Goal: Use online tool/utility: Utilize a website feature to perform a specific function

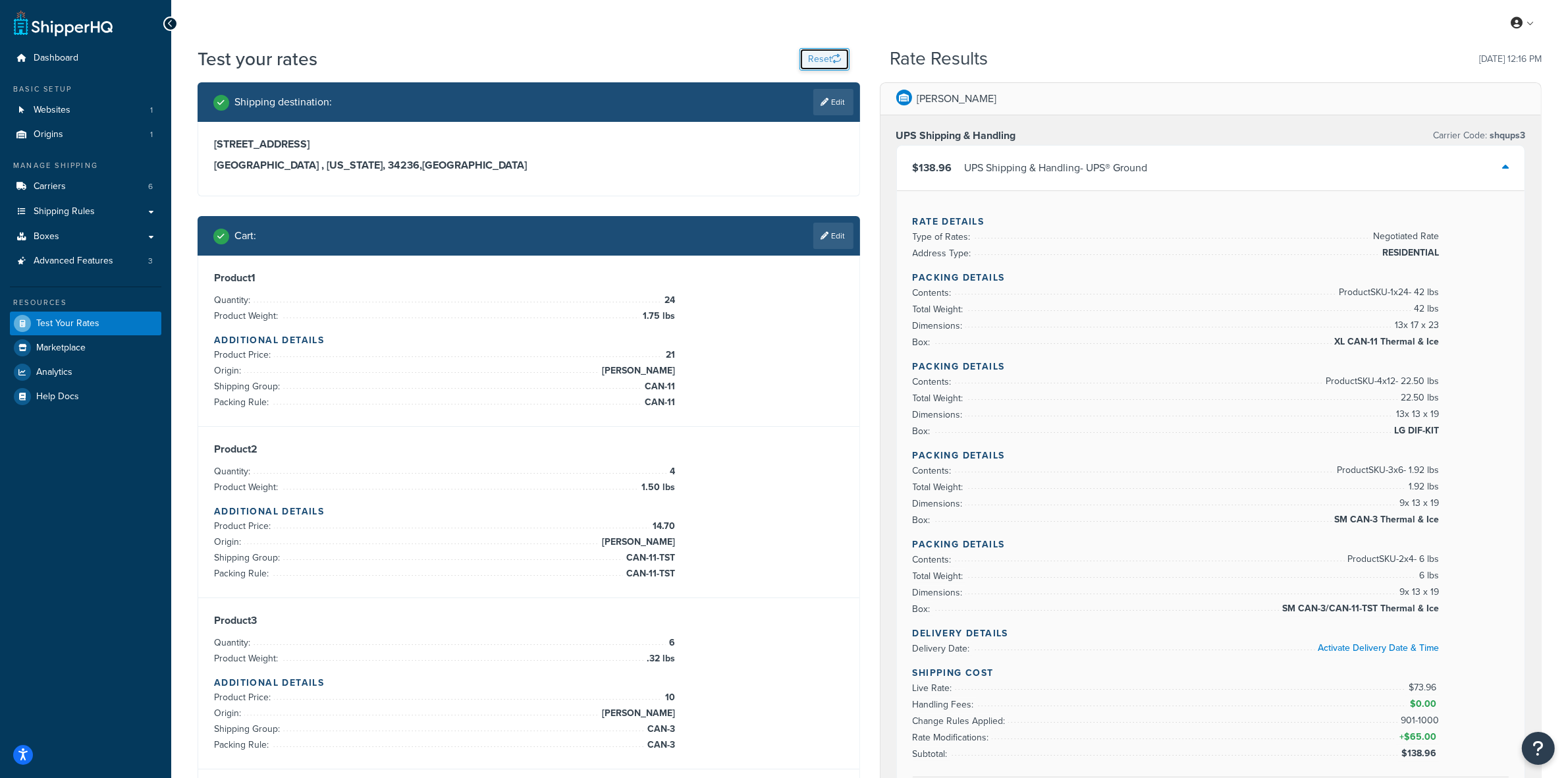
click at [825, 56] on button "Reset" at bounding box center [825, 59] width 50 height 23
select select "[GEOGRAPHIC_DATA]"
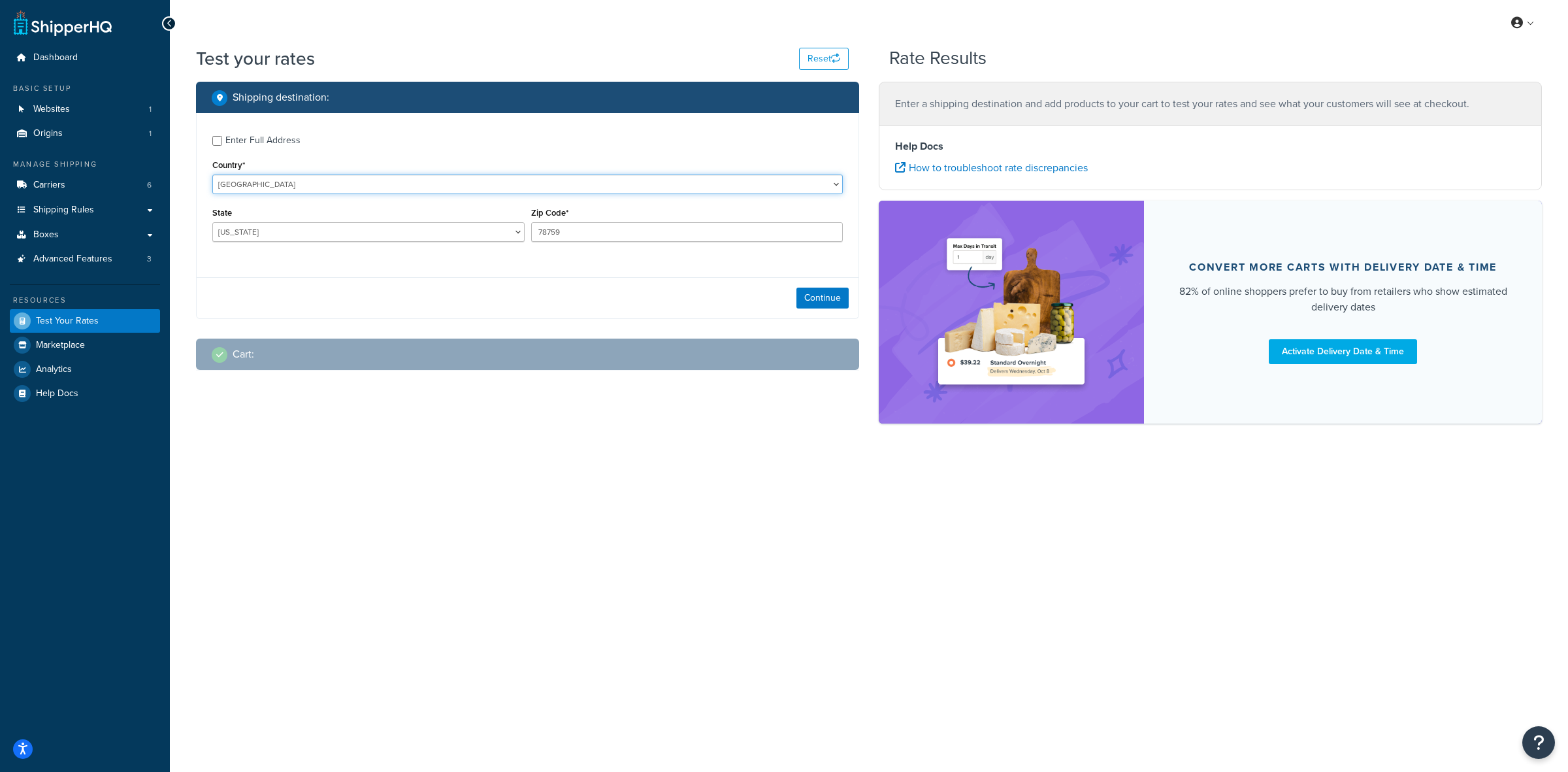
click at [462, 185] on select "United States United Kingdom Afghanistan Åland Islands Albania Algeria American…" at bounding box center [528, 184] width 631 height 19
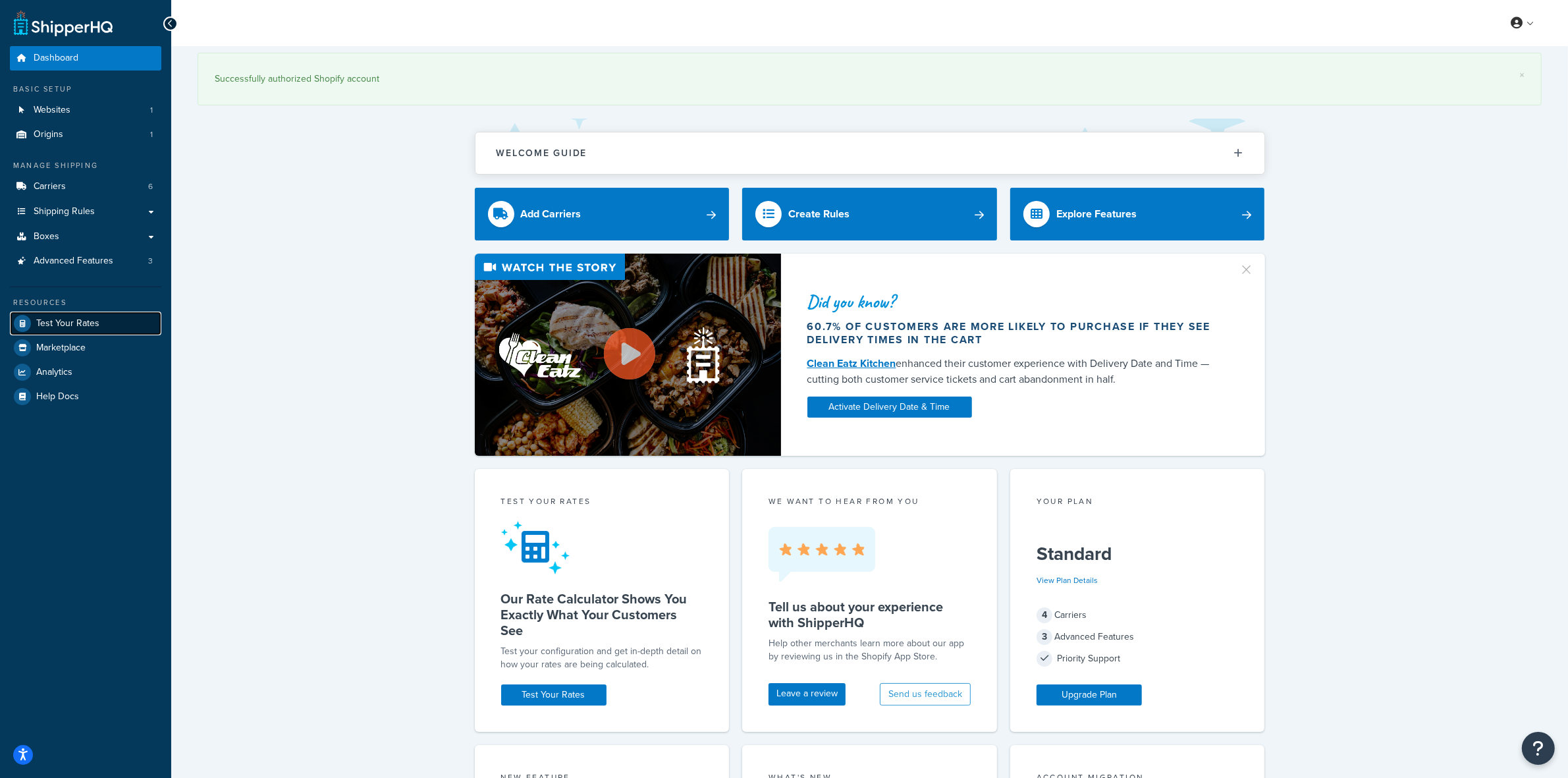
click at [82, 318] on span "Test Your Rates" at bounding box center [67, 324] width 63 height 11
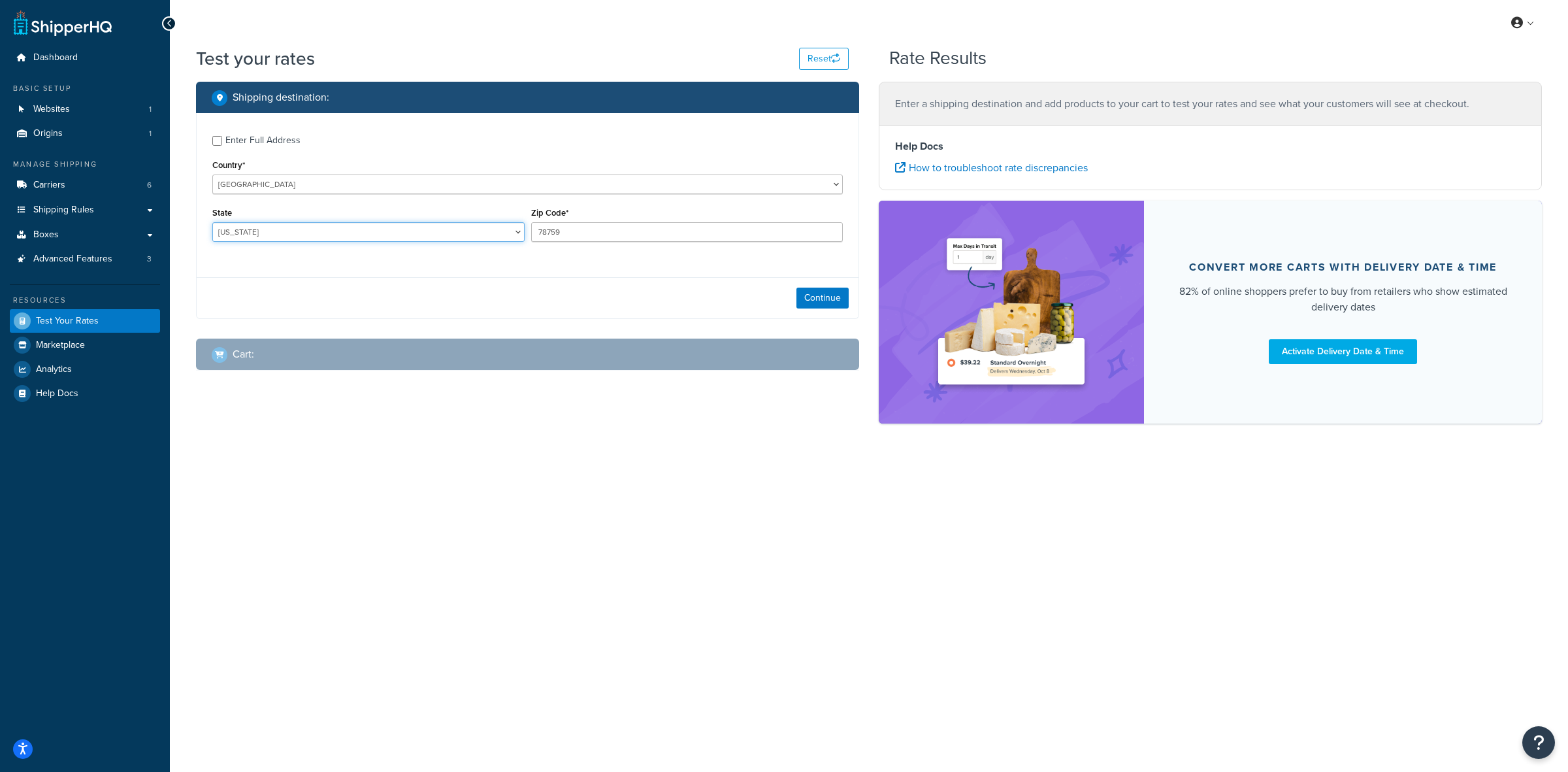
click at [464, 230] on select "[US_STATE] [US_STATE] [US_STATE] [US_STATE] [US_STATE] Armed Forces Americas Ar…" at bounding box center [369, 231] width 313 height 19
select select "CA"
click at [213, 222] on select "[US_STATE] [US_STATE] [US_STATE] [US_STATE] [US_STATE] Armed Forces Americas Ar…" at bounding box center [369, 231] width 313 height 19
click at [534, 235] on input "78759" at bounding box center [687, 231] width 313 height 19
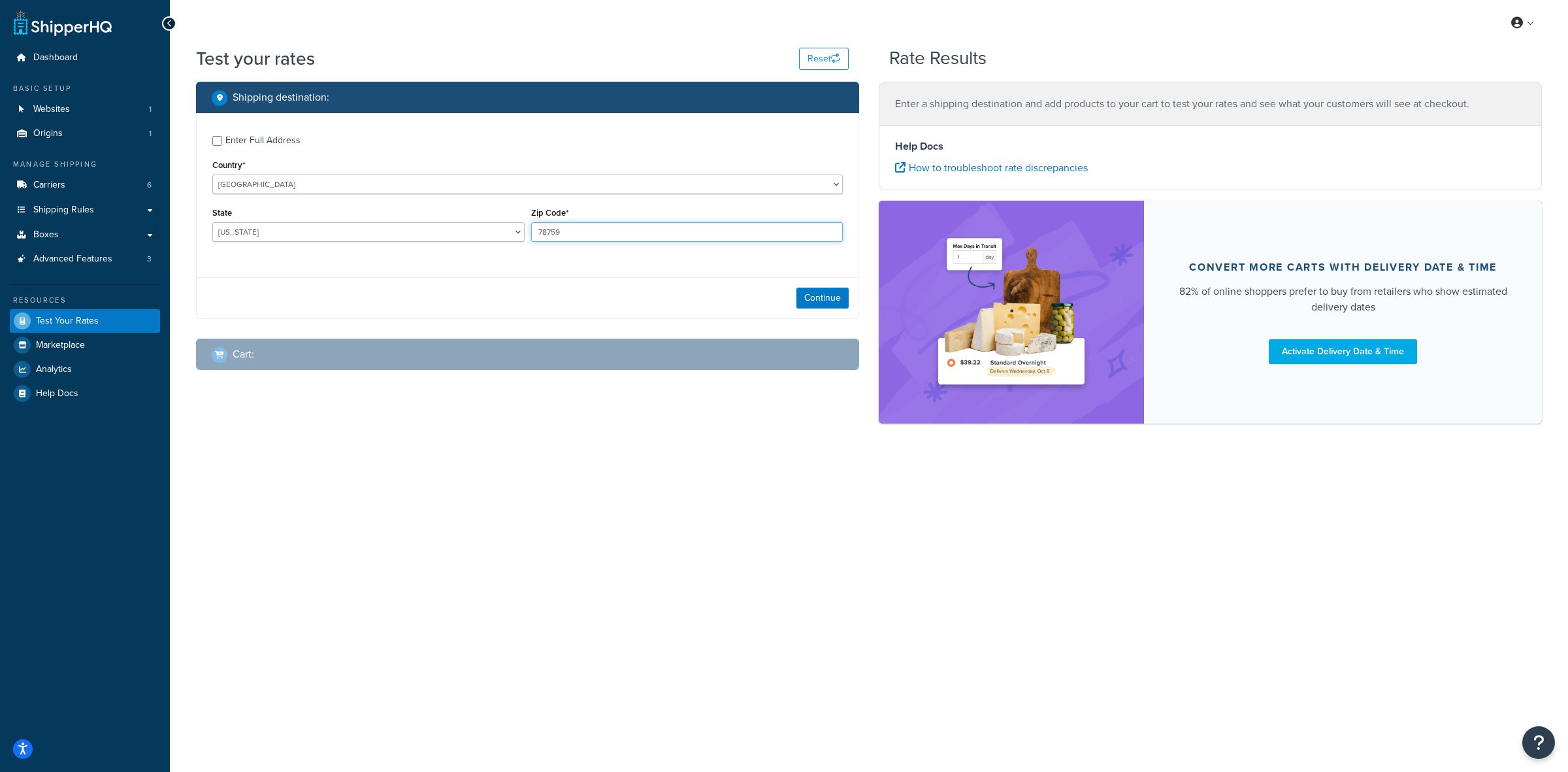
click at [534, 235] on input "78759" at bounding box center [687, 231] width 313 height 19
paste input "94707"
type input "94707"
click at [213, 140] on input "Enter Full Address" at bounding box center [217, 140] width 10 height 10
checkbox input "true"
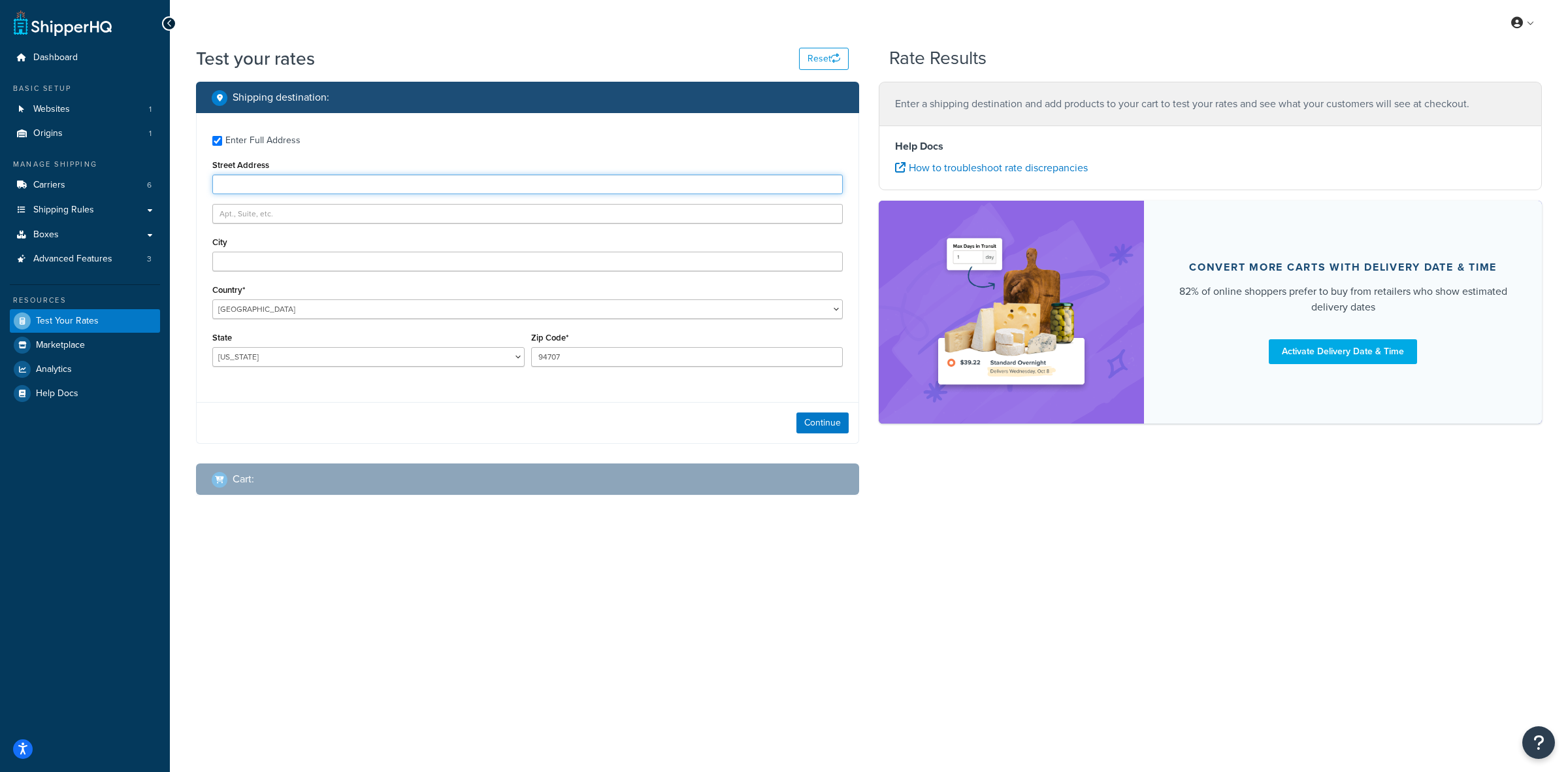
click at [241, 178] on input "Street Address" at bounding box center [528, 184] width 631 height 19
paste input "[STREET_ADDRESS]"
type input "[STREET_ADDRESS]"
paste input "Berkeley"
type input "Berkeley"
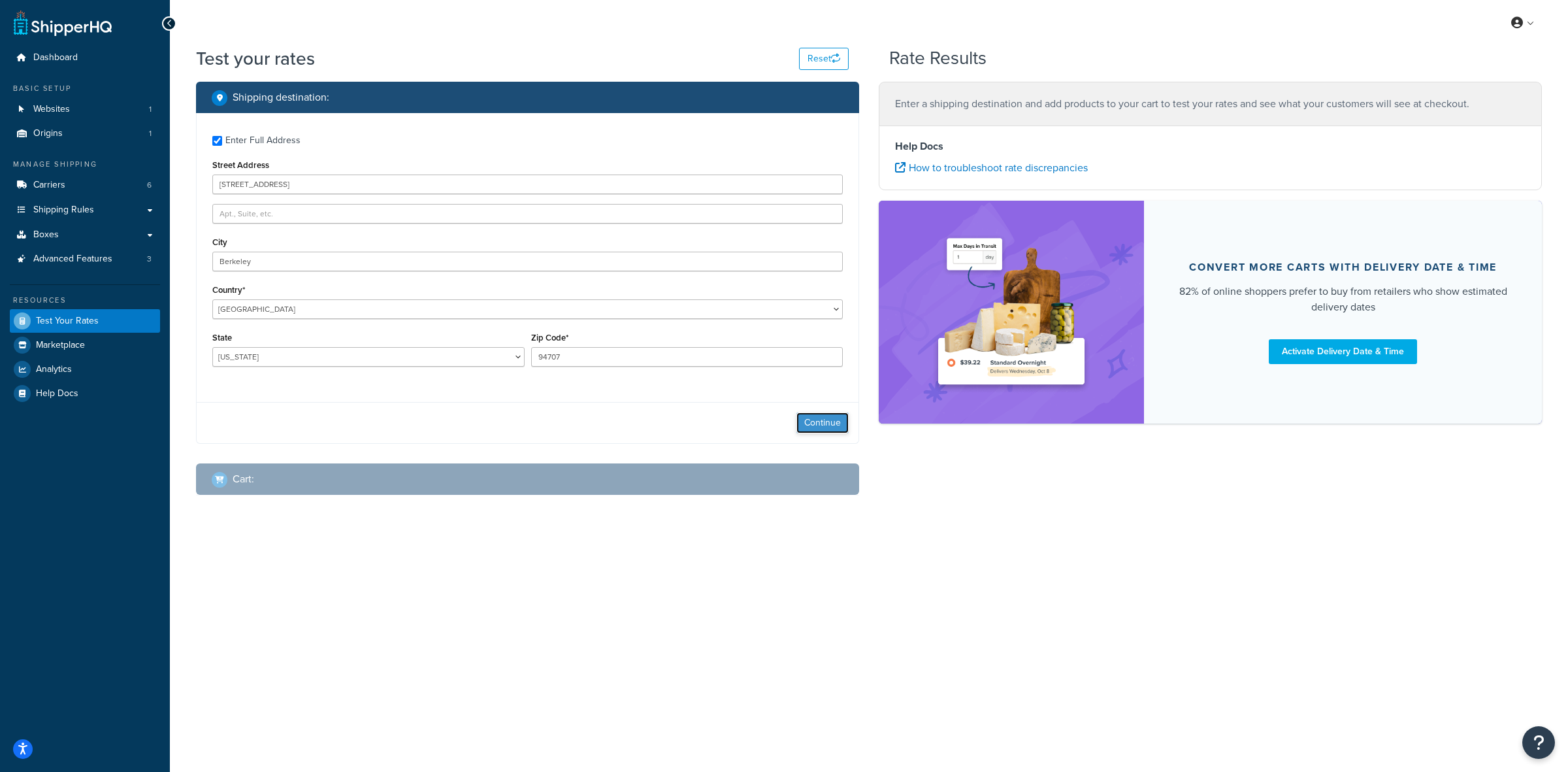
click at [815, 417] on button "Continue" at bounding box center [822, 422] width 52 height 21
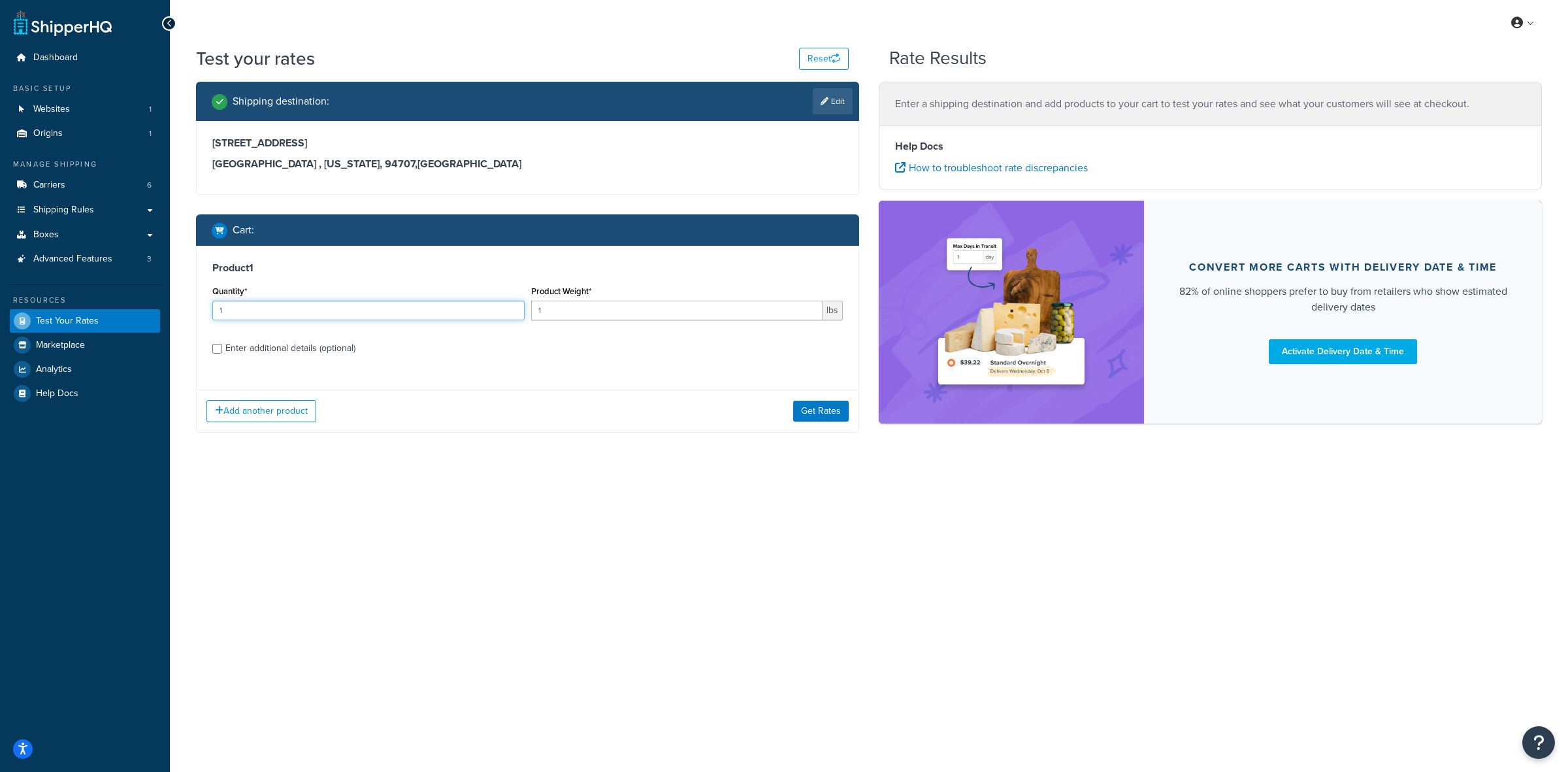
click at [272, 310] on input "1" at bounding box center [369, 310] width 313 height 19
type input "24"
click at [563, 306] on input "1" at bounding box center [677, 310] width 292 height 19
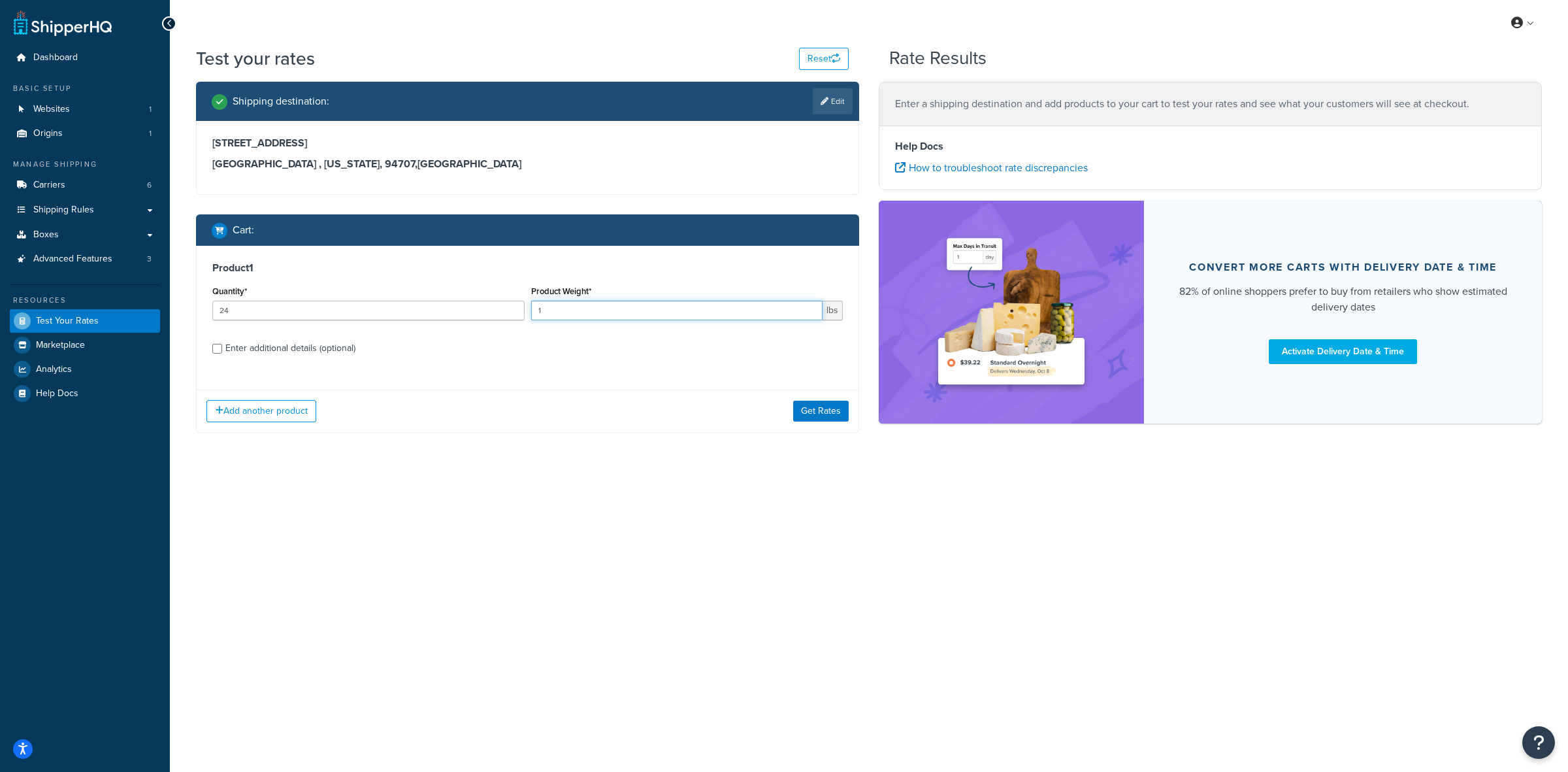
click at [563, 306] on input "1" at bounding box center [677, 310] width 292 height 19
type input "1.75"
click at [234, 350] on div "Enter additional details (optional)" at bounding box center [291, 348] width 130 height 19
click at [222, 350] on input "Enter additional details (optional)" at bounding box center [217, 348] width 10 height 10
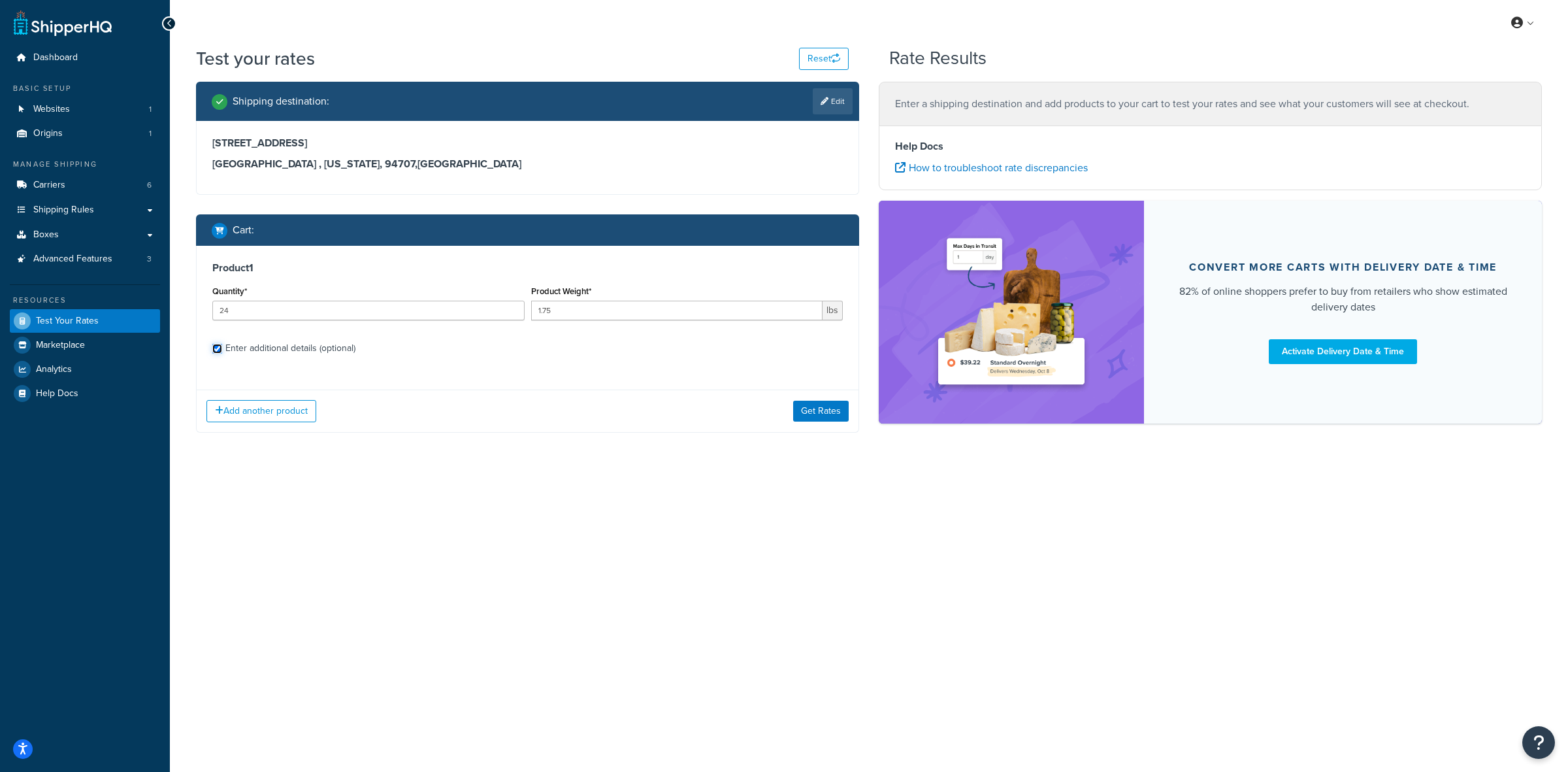
checkbox input "true"
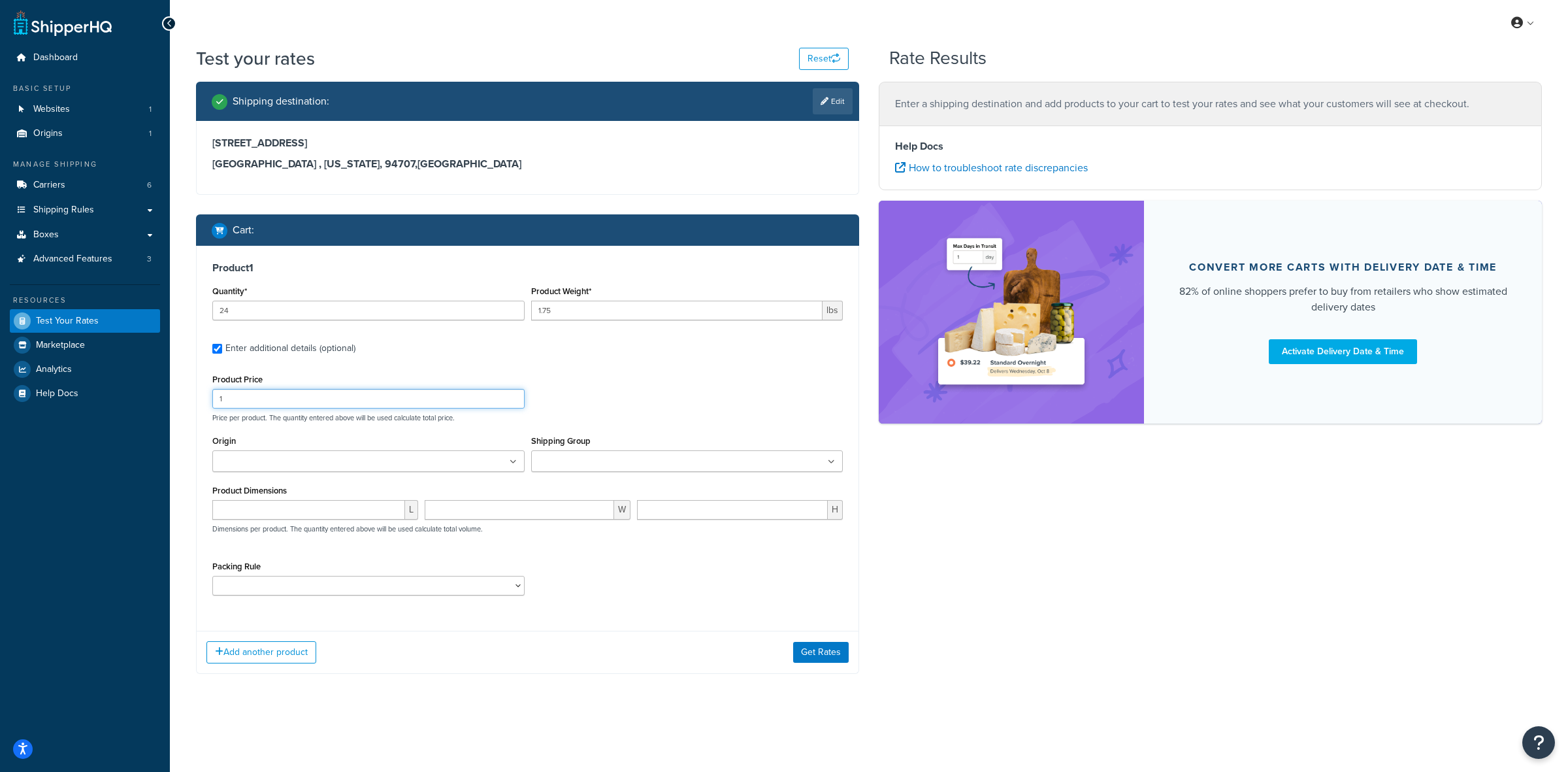
click at [286, 393] on input "1" at bounding box center [369, 398] width 313 height 19
type input "21"
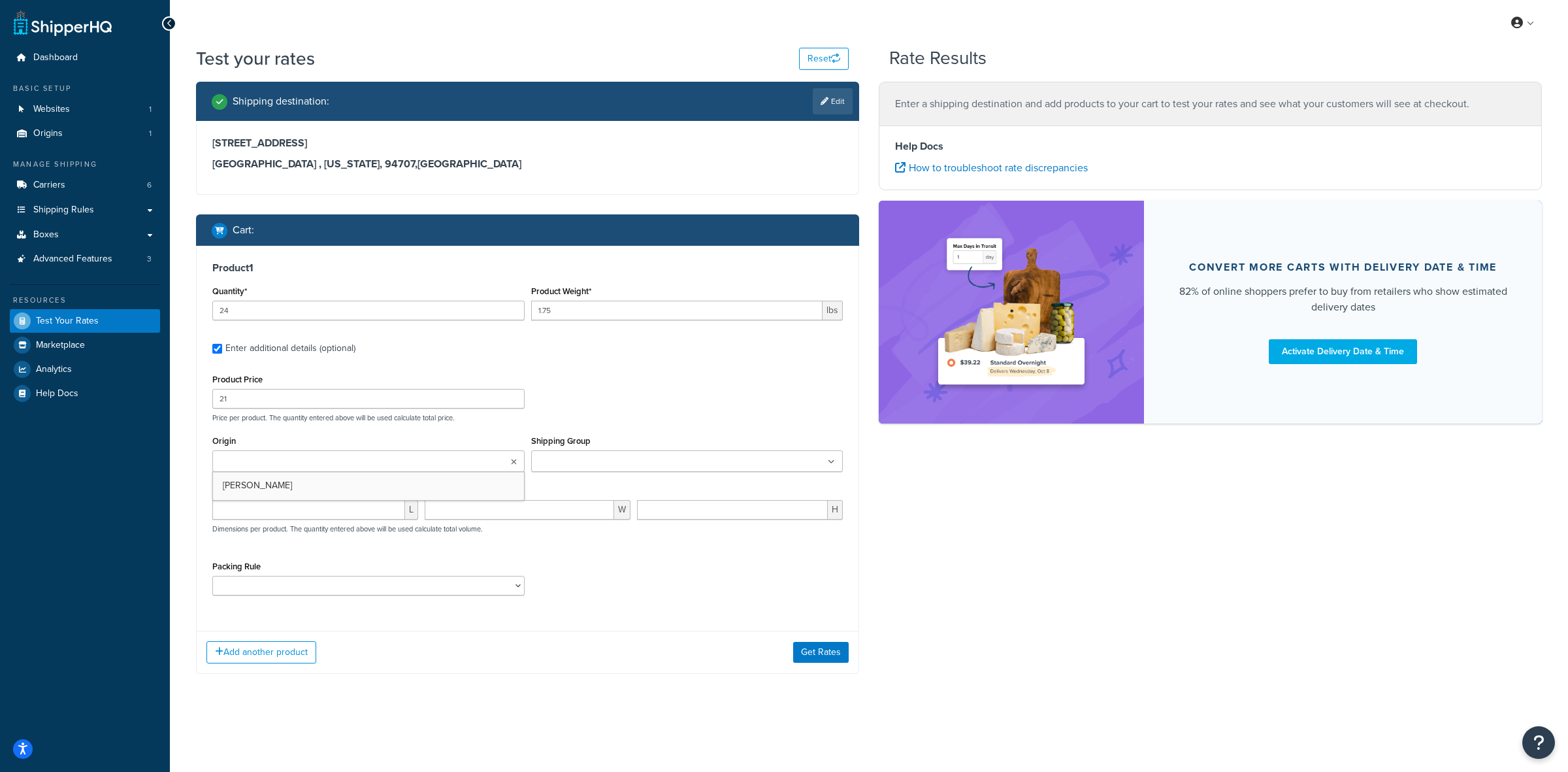
click at [364, 468] on ul at bounding box center [369, 461] width 313 height 22
click at [628, 455] on input "Shipping Group" at bounding box center [593, 462] width 116 height 15
click at [288, 583] on select "ACC-CCK ACC-LIN-CER/HANG ACC-NAIL BRUSH CAN-11 CAN-11-TST CAN-26 CAN-3 DIF-KIT …" at bounding box center [369, 588] width 313 height 19
select select "77343"
click at [213, 580] on select "ACC-CCK ACC-LIN-CER/HANG ACC-NAIL BRUSH CAN-11 CAN-11-TST CAN-26 CAN-3 DIF-KIT …" at bounding box center [369, 588] width 313 height 19
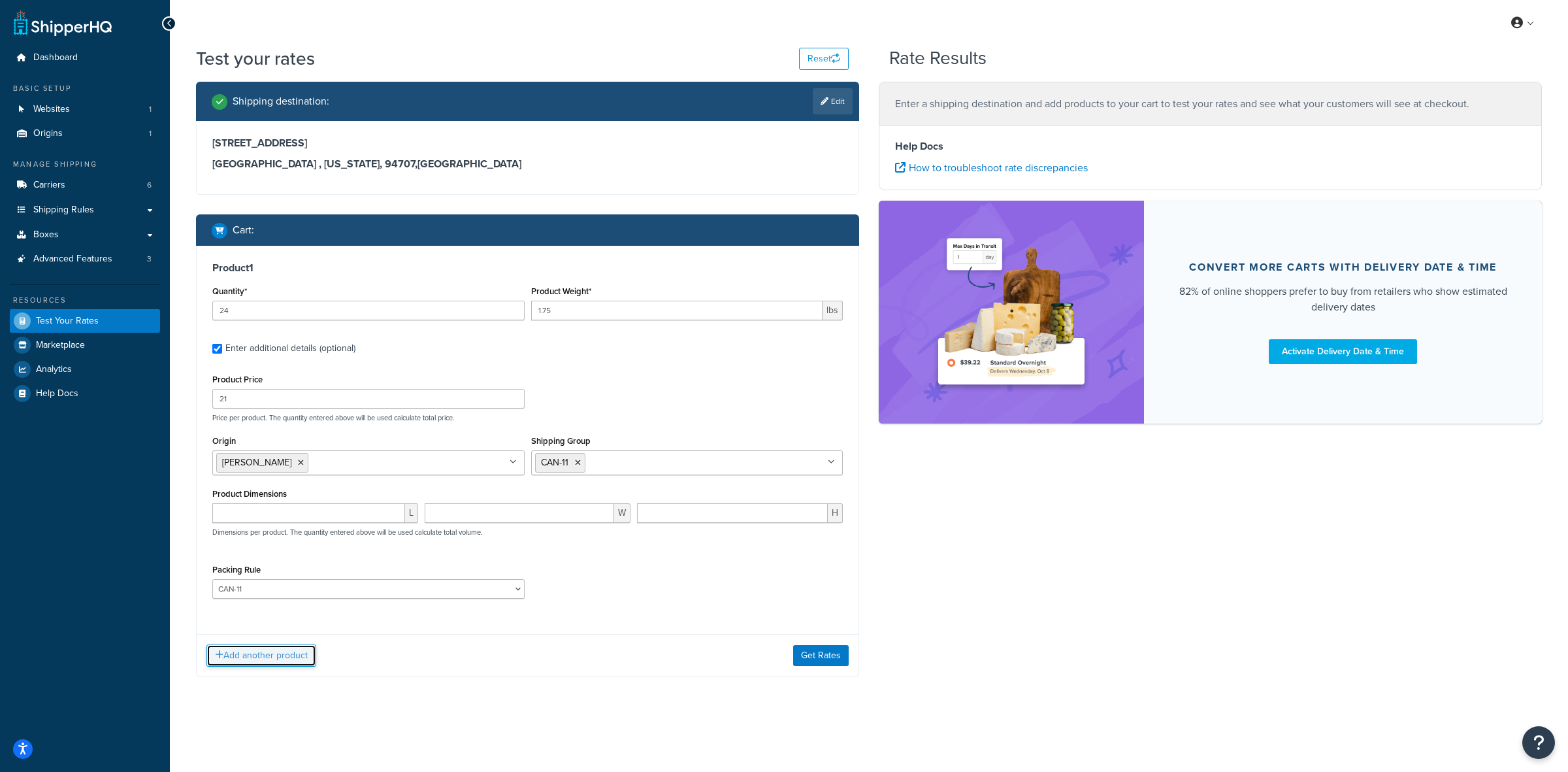
click at [249, 617] on button "Add another product" at bounding box center [261, 655] width 110 height 23
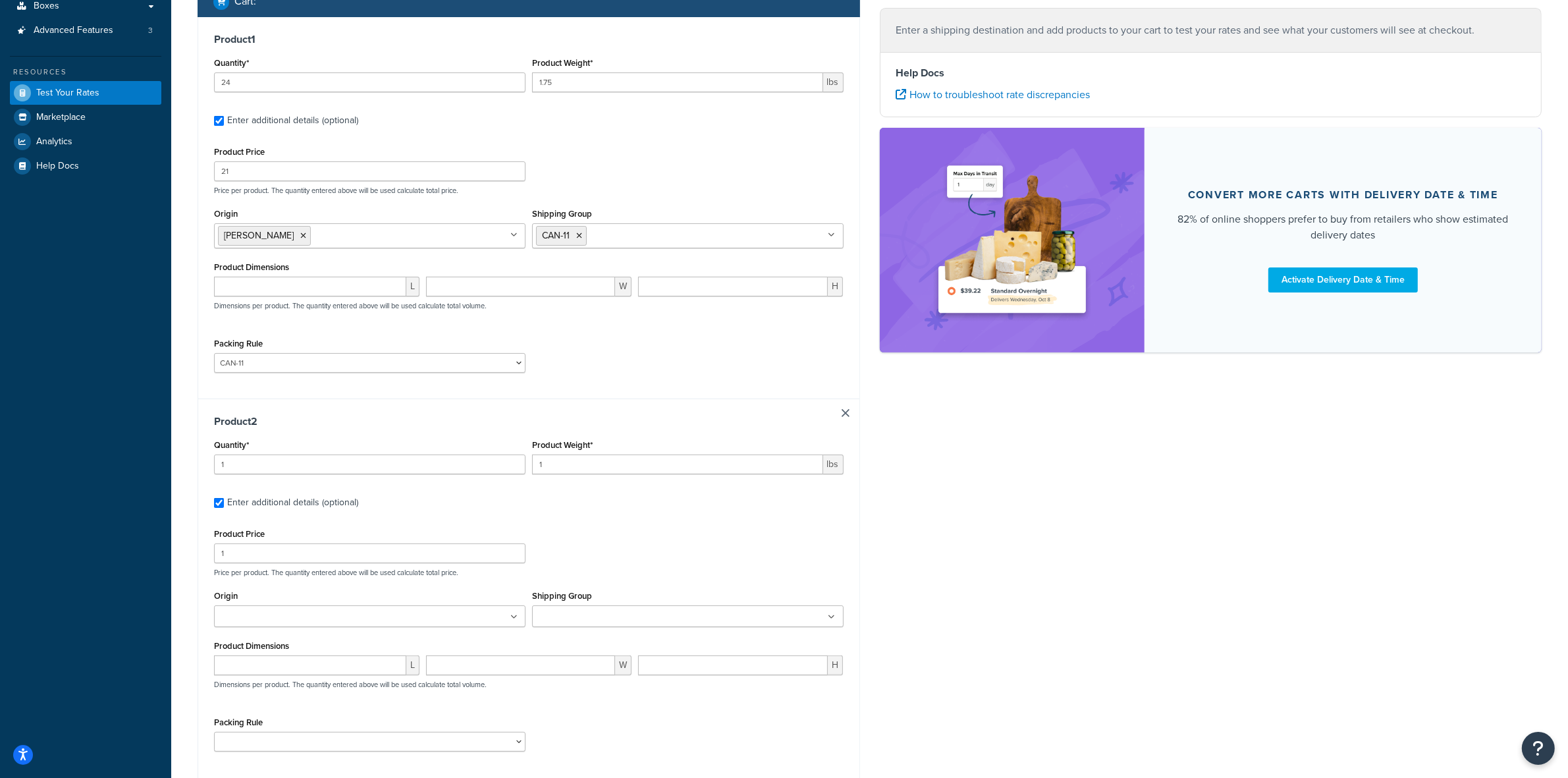
scroll to position [247, 0]
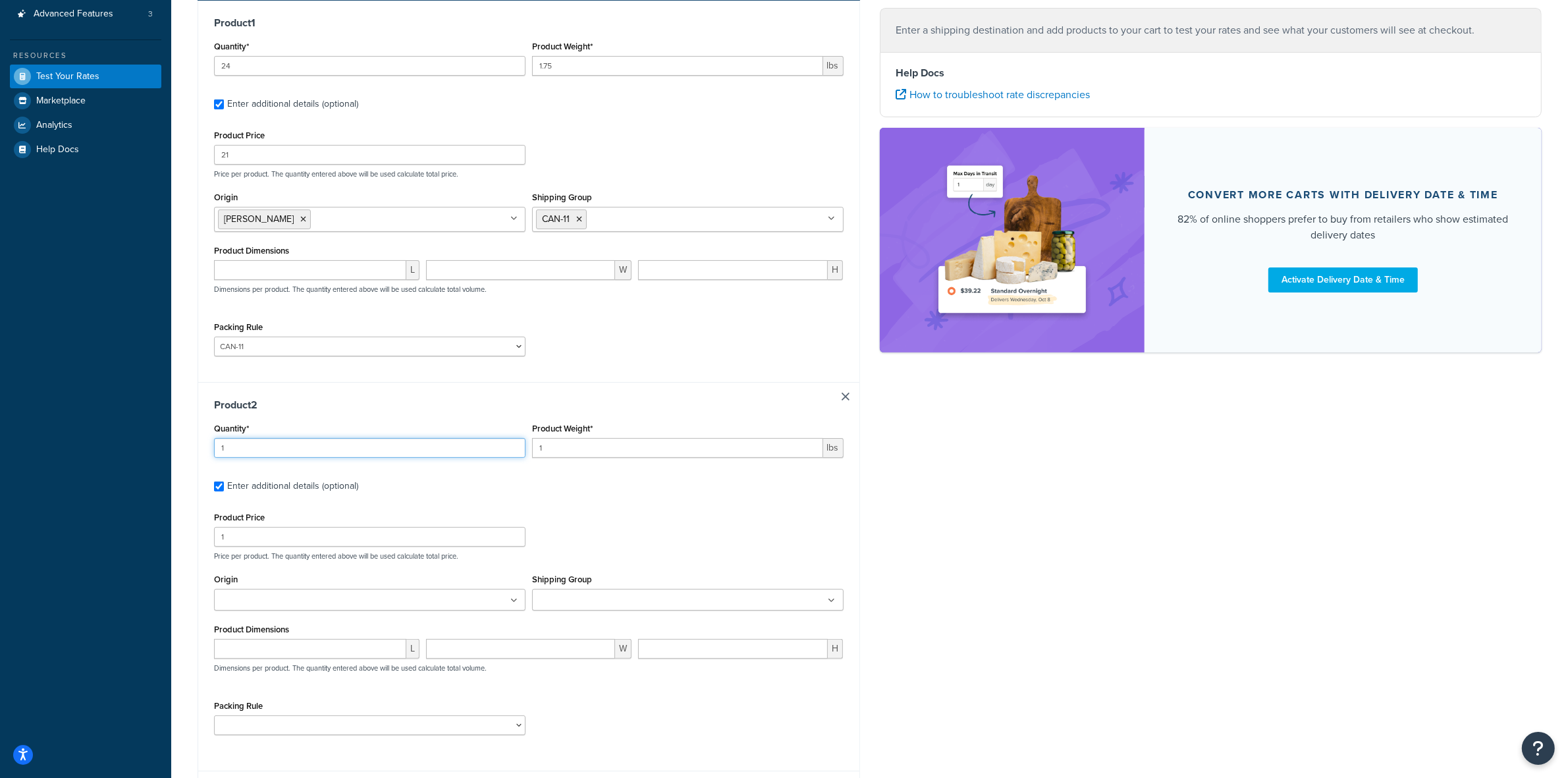
click at [476, 457] on input "1" at bounding box center [370, 447] width 311 height 20
type input "4"
click at [570, 449] on input "1" at bounding box center [678, 447] width 291 height 20
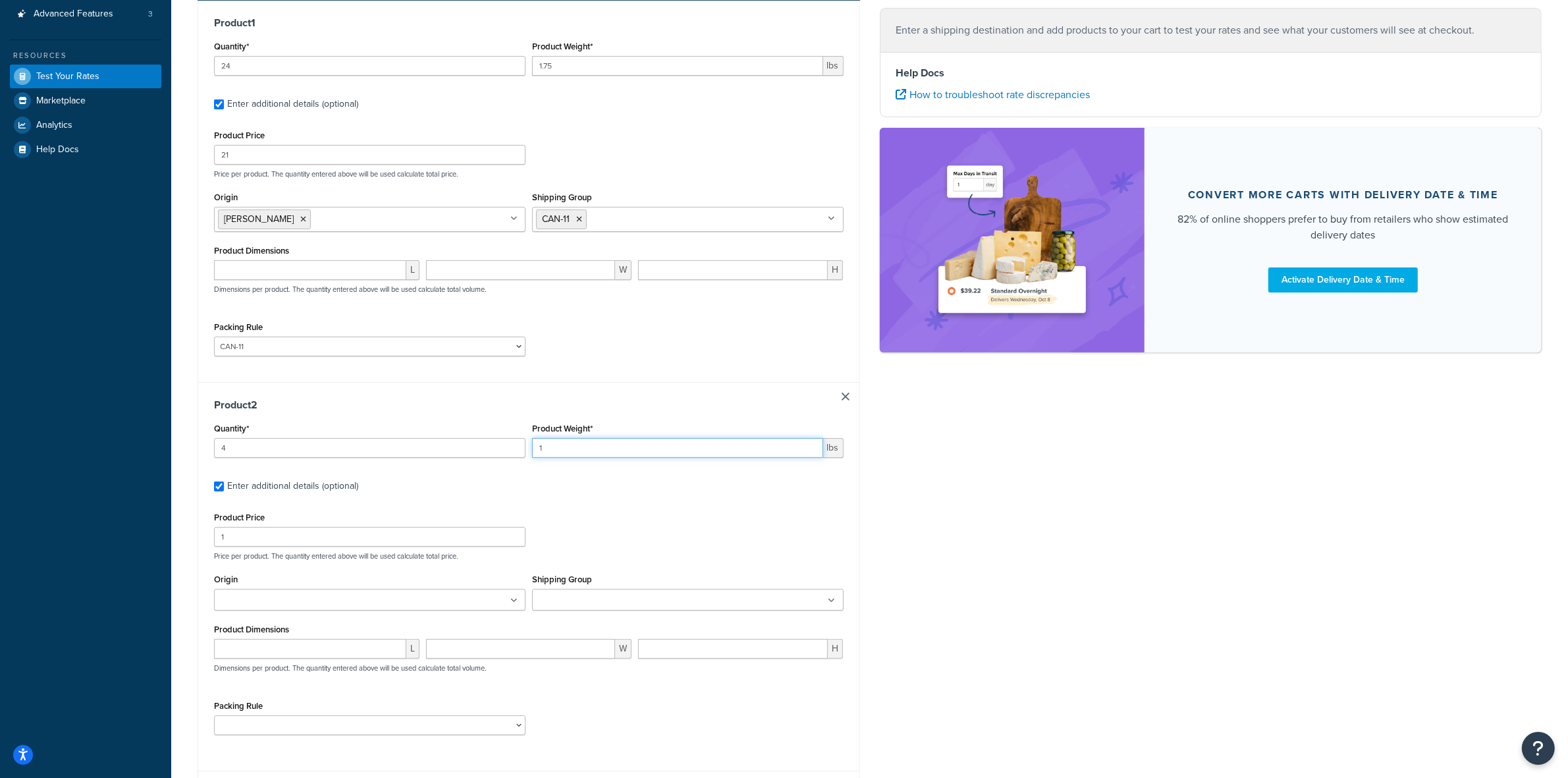
click at [570, 449] on input "1" at bounding box center [678, 447] width 291 height 20
type input "1.5"
click at [381, 532] on input "1" at bounding box center [370, 536] width 311 height 20
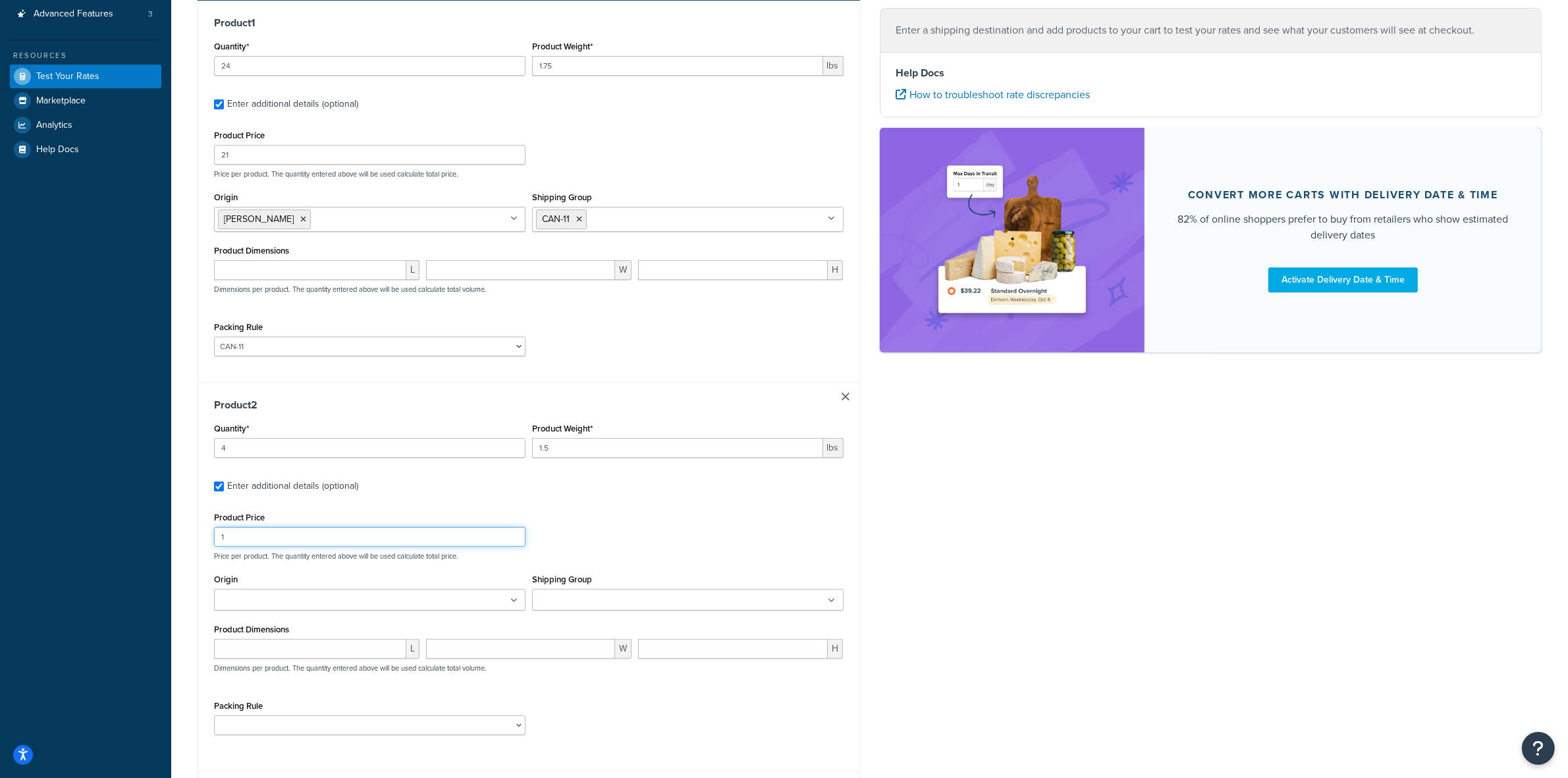
click at [380, 532] on input "1" at bounding box center [370, 536] width 311 height 20
type input "14.75"
click at [509, 601] on ul at bounding box center [370, 600] width 311 height 22
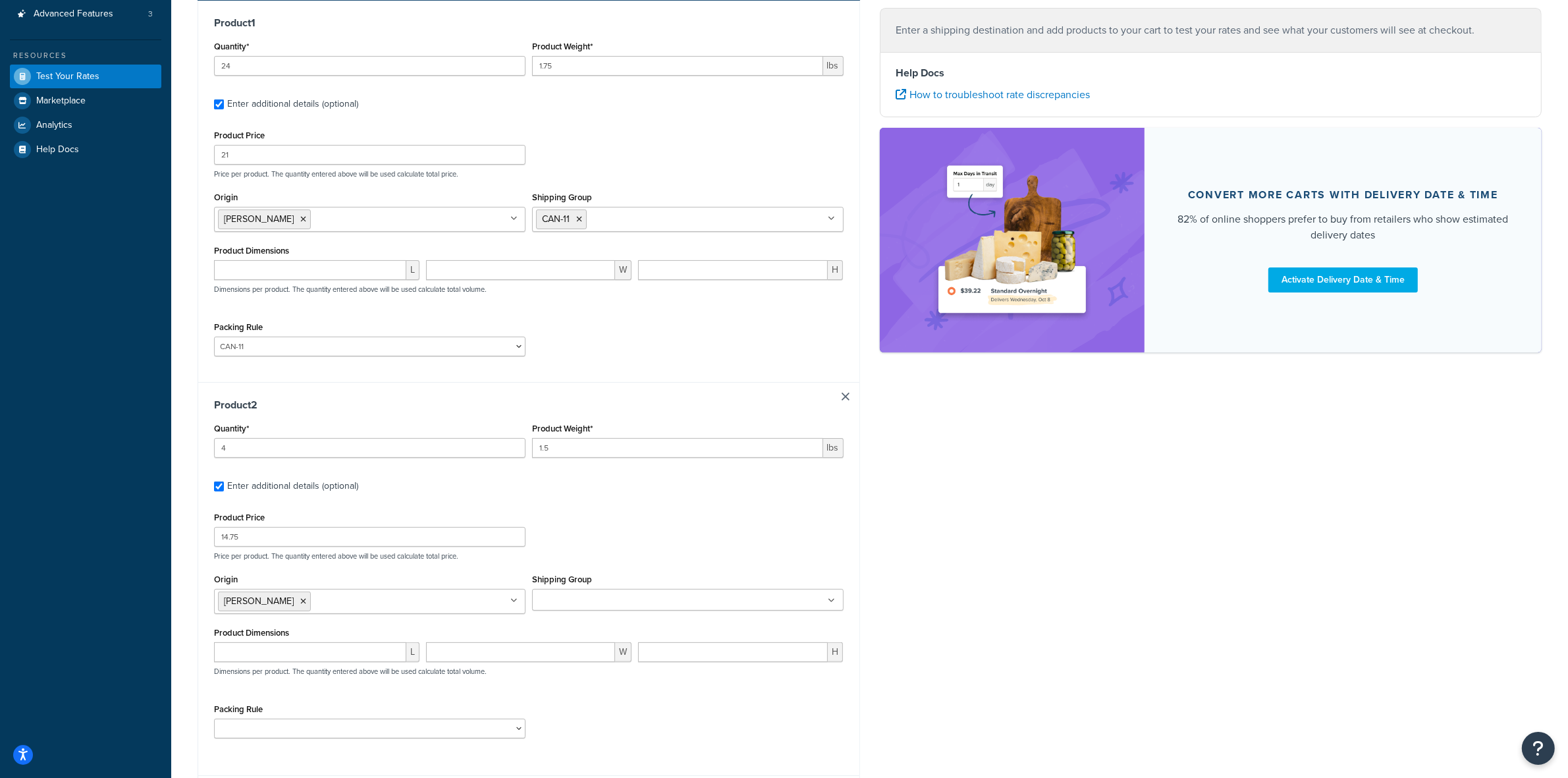
click at [583, 595] on input "Shipping Group" at bounding box center [594, 601] width 117 height 15
click at [687, 529] on div "Product Price 14.75 Price per product. The quantity entered above will be used …" at bounding box center [529, 534] width 637 height 52
click at [508, 622] on select "ACC-CCK ACC-LIN-CER/HANG ACC-NAIL BRUSH CAN-11 CAN-11-TST CAN-26 CAN-3 DIF-KIT …" at bounding box center [370, 728] width 311 height 20
select select "81543"
click at [214, 622] on select "ACC-CCK ACC-LIN-CER/HANG ACC-NAIL BRUSH CAN-11 CAN-11-TST CAN-26 CAN-3 DIF-KIT …" at bounding box center [370, 728] width 311 height 20
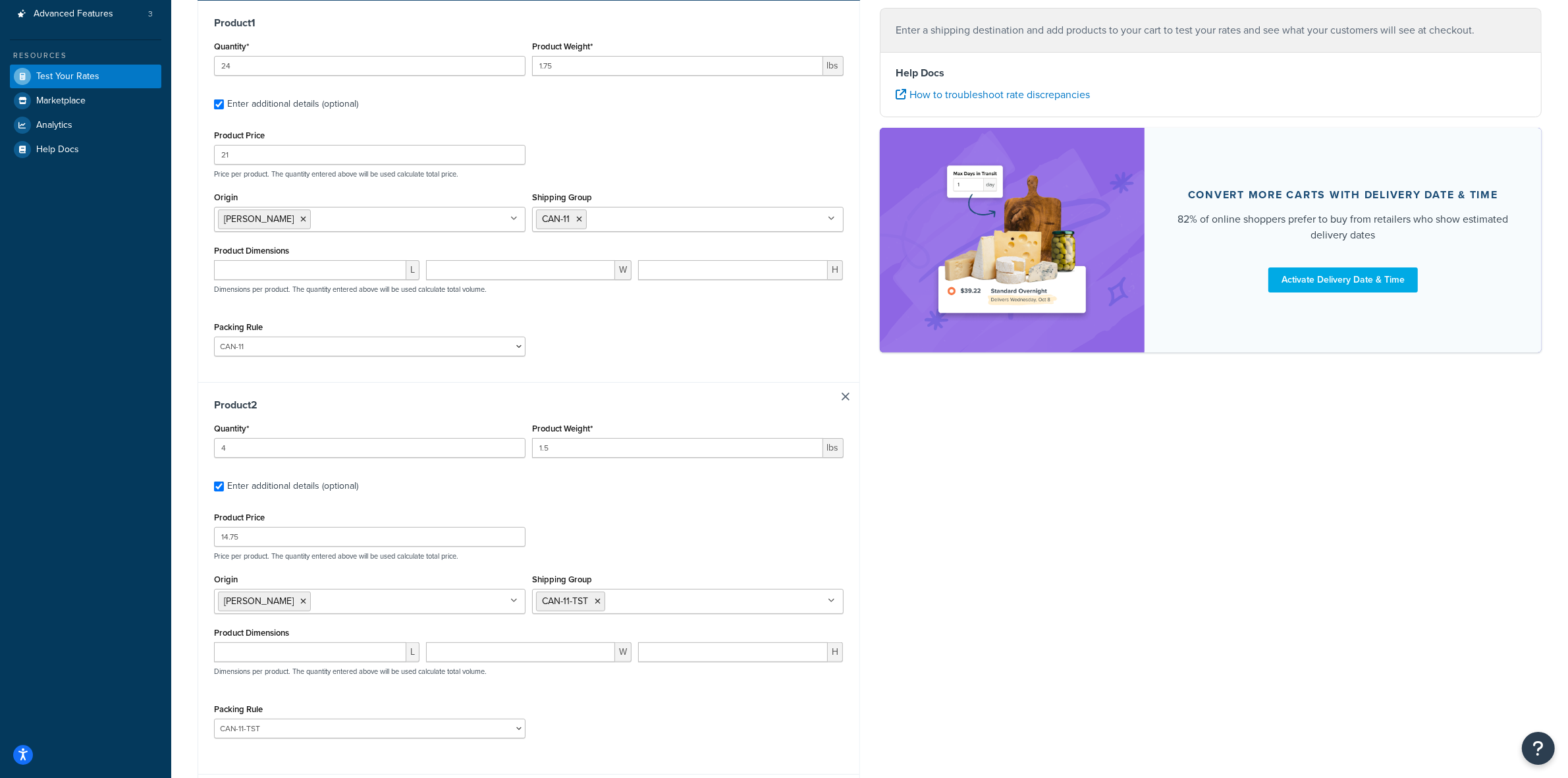
click at [843, 532] on div "Product Price 14.75 Price per product. The quantity entered above will be used …" at bounding box center [529, 534] width 637 height 52
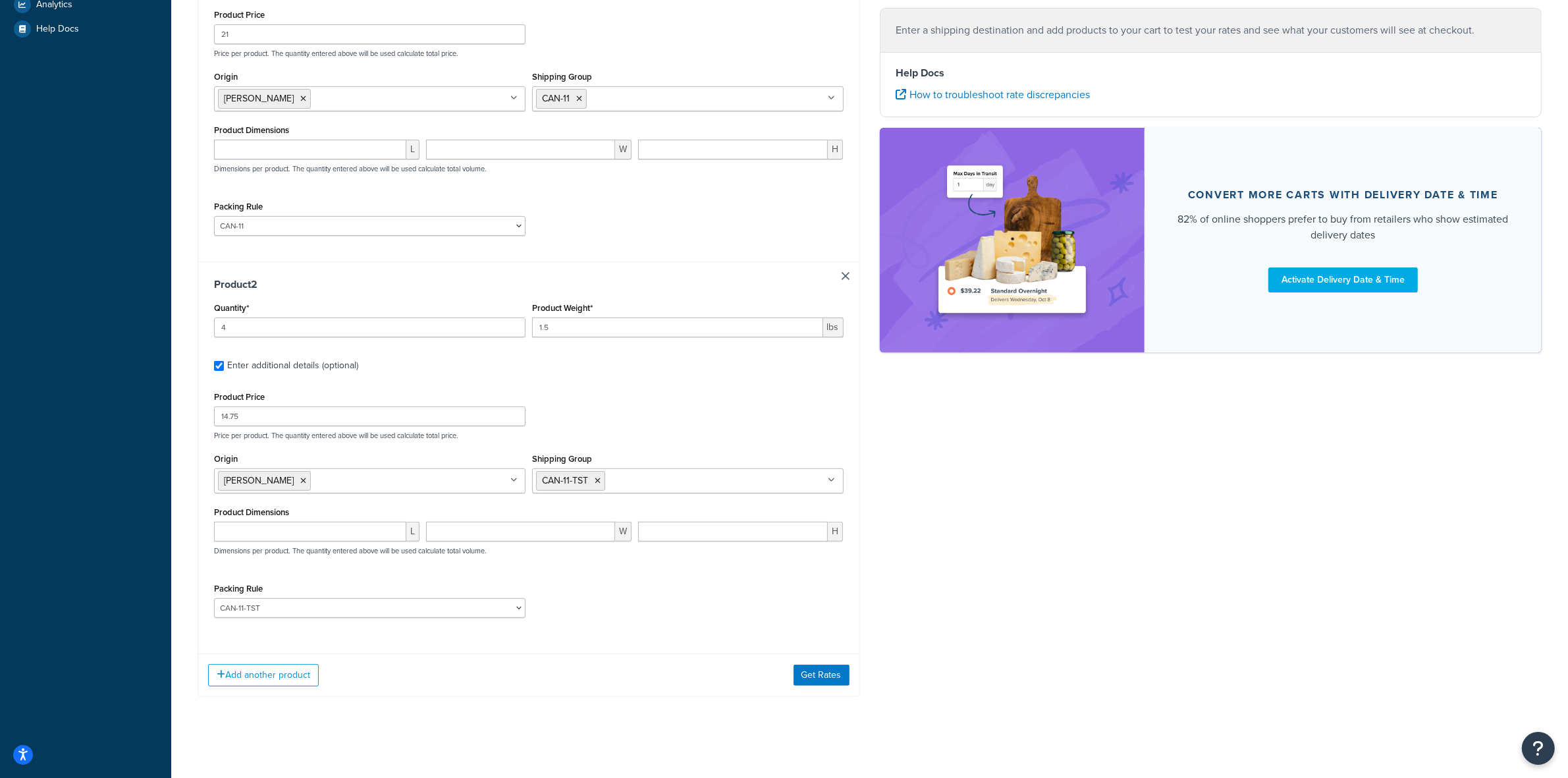
scroll to position [375, 0]
click at [800, 622] on button "Get Rates" at bounding box center [822, 670] width 56 height 21
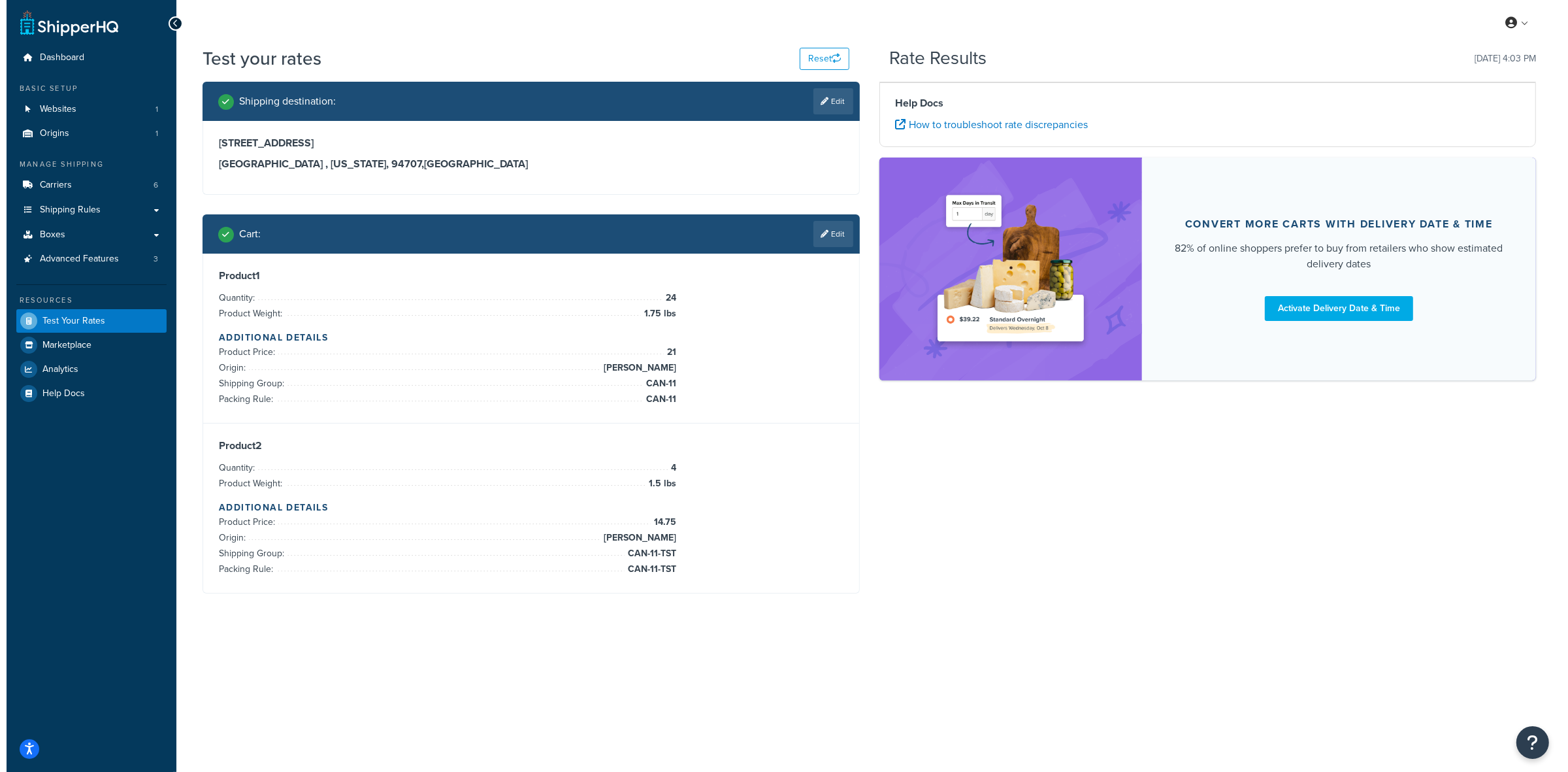
scroll to position [0, 0]
